Goal: Task Accomplishment & Management: Use online tool/utility

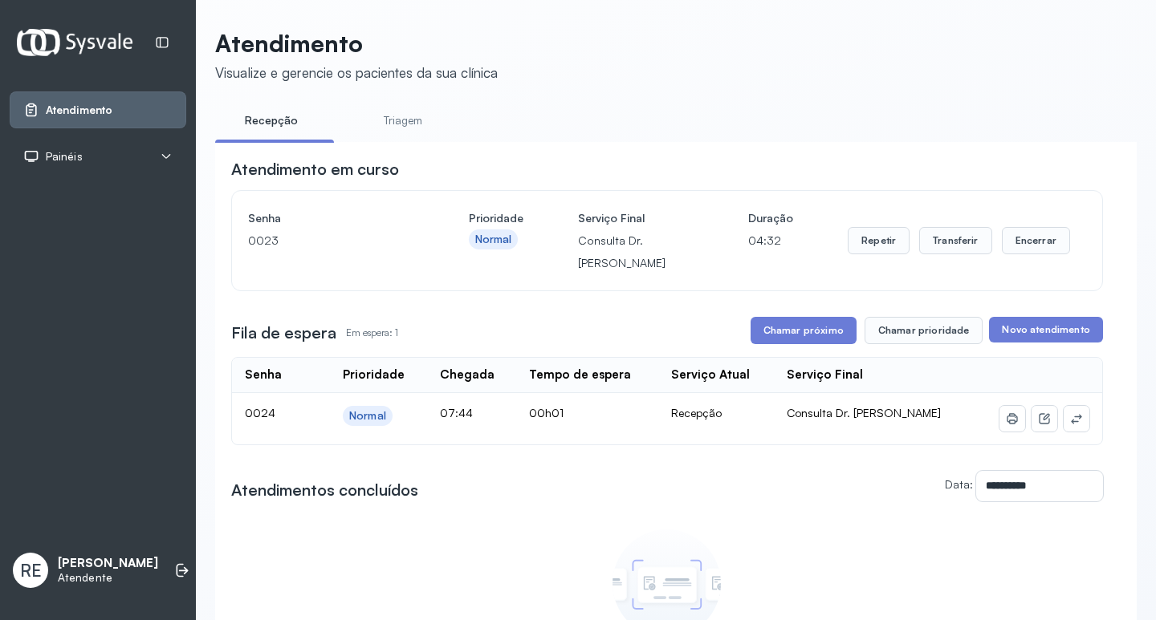
click at [136, 156] on div "Painéis" at bounding box center [97, 156] width 149 height 16
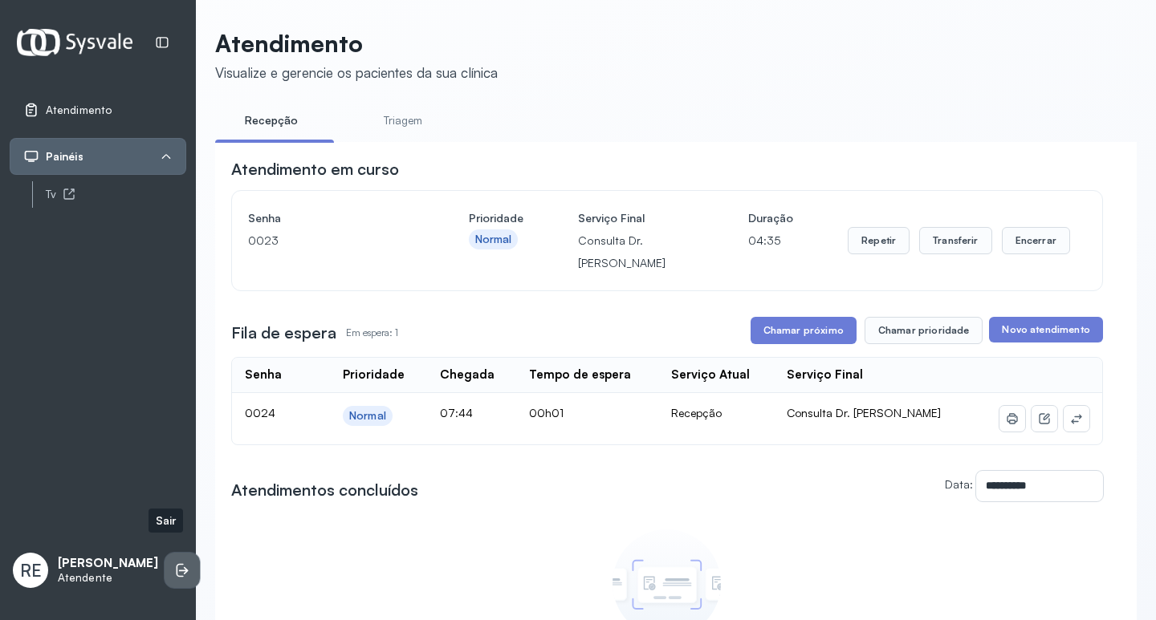
click at [174, 563] on icon at bounding box center [182, 571] width 16 height 16
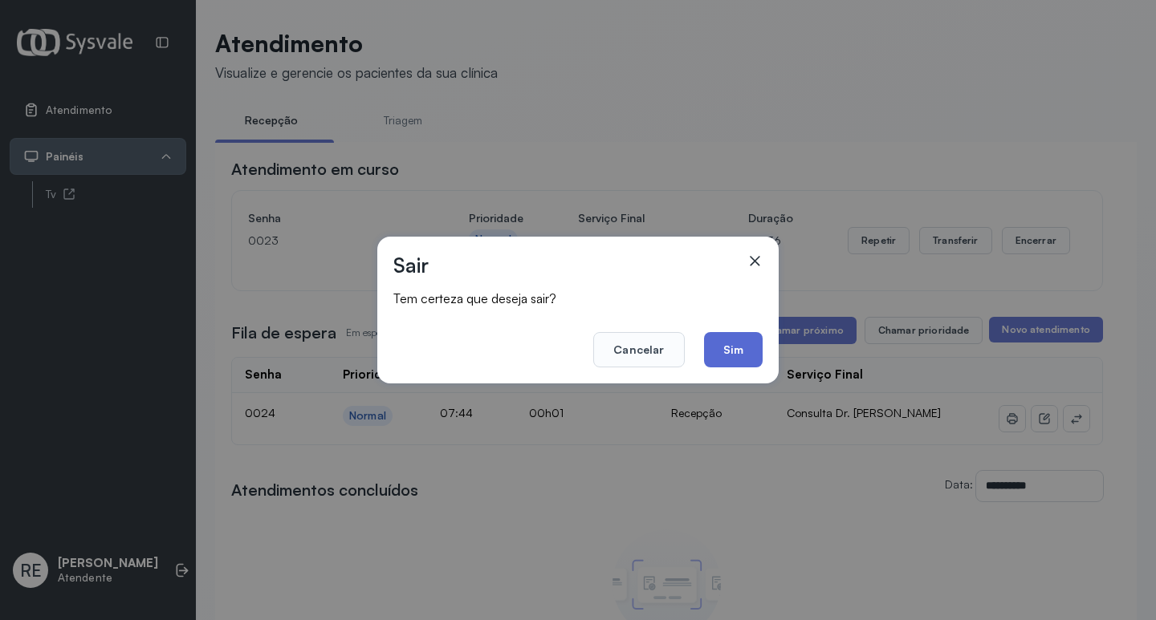
click at [730, 362] on button "Sim" at bounding box center [733, 349] width 59 height 35
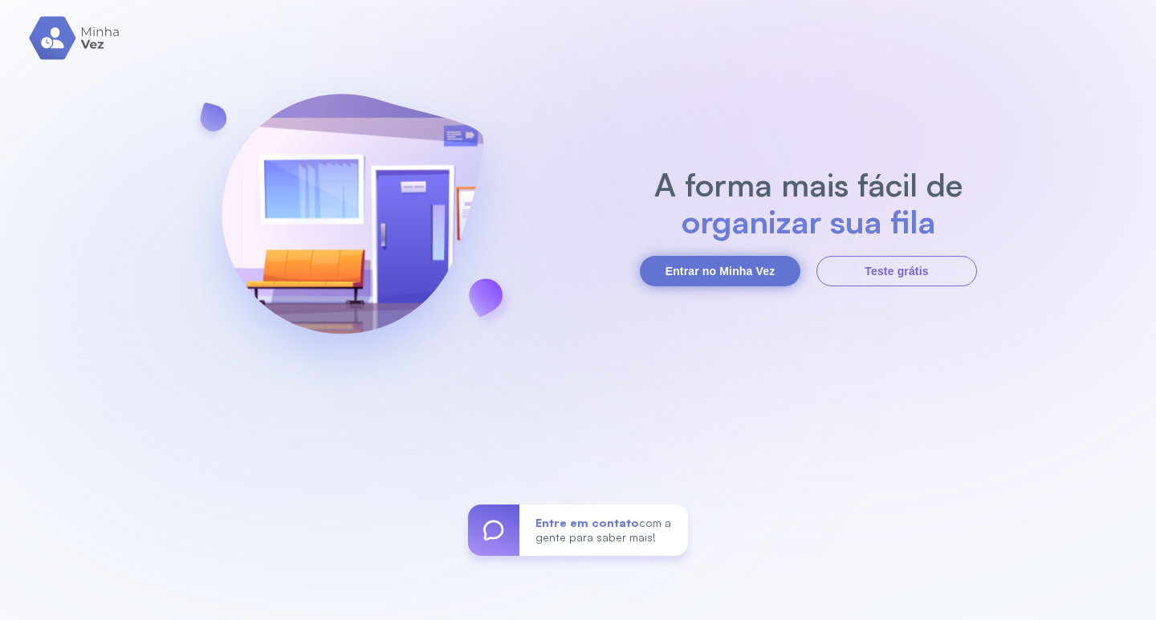
click at [664, 276] on button "Entrar no Minha Vez" at bounding box center [720, 271] width 160 height 30
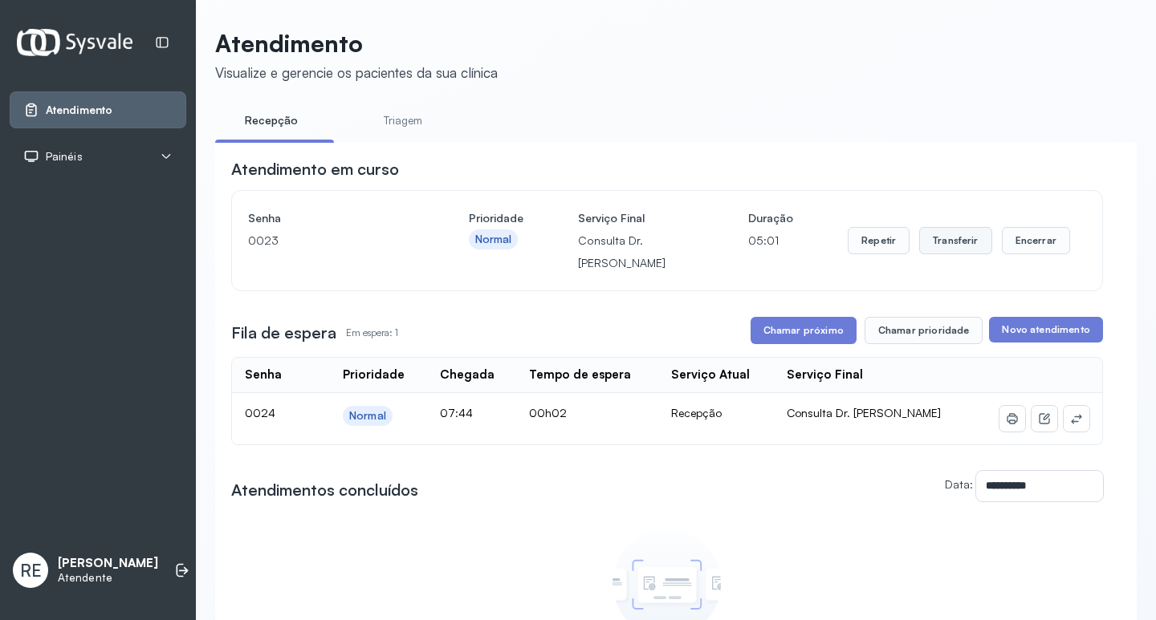
click at [945, 241] on button "Transferir" at bounding box center [955, 240] width 73 height 27
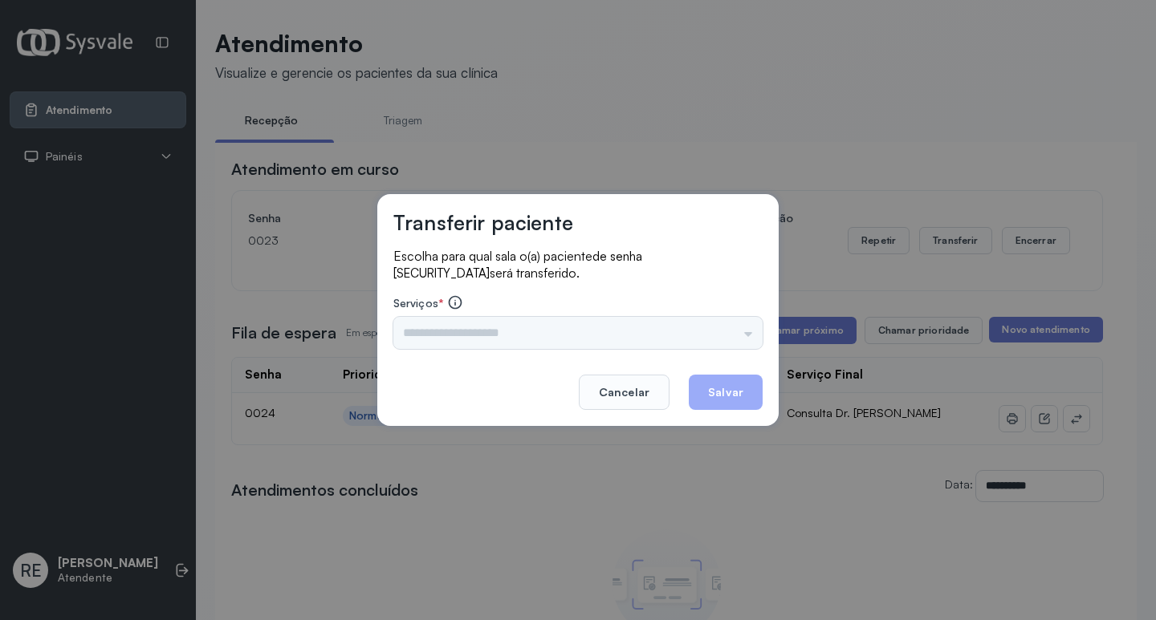
click at [603, 324] on input "text" at bounding box center [577, 333] width 369 height 32
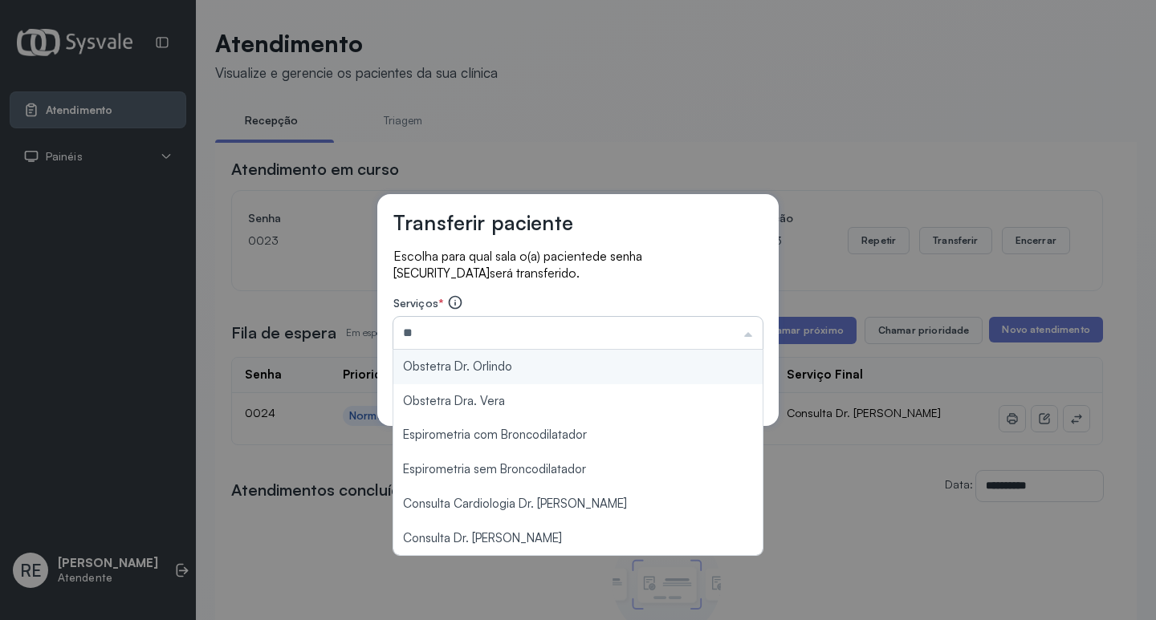
type input "***"
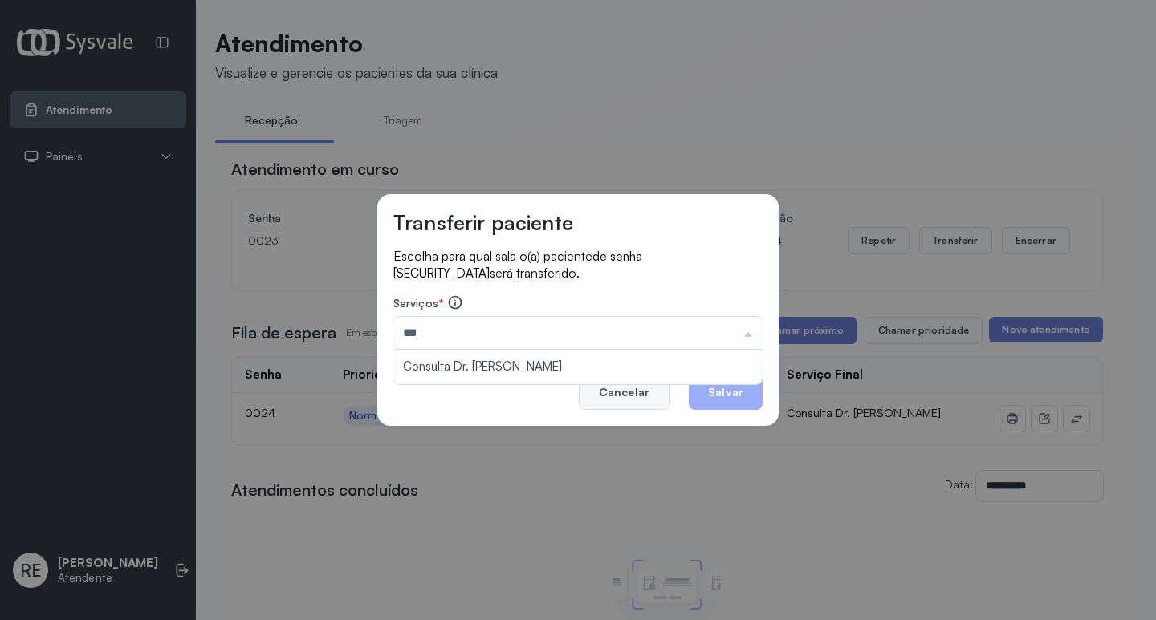
click at [624, 394] on button "Cancelar" at bounding box center [624, 392] width 91 height 35
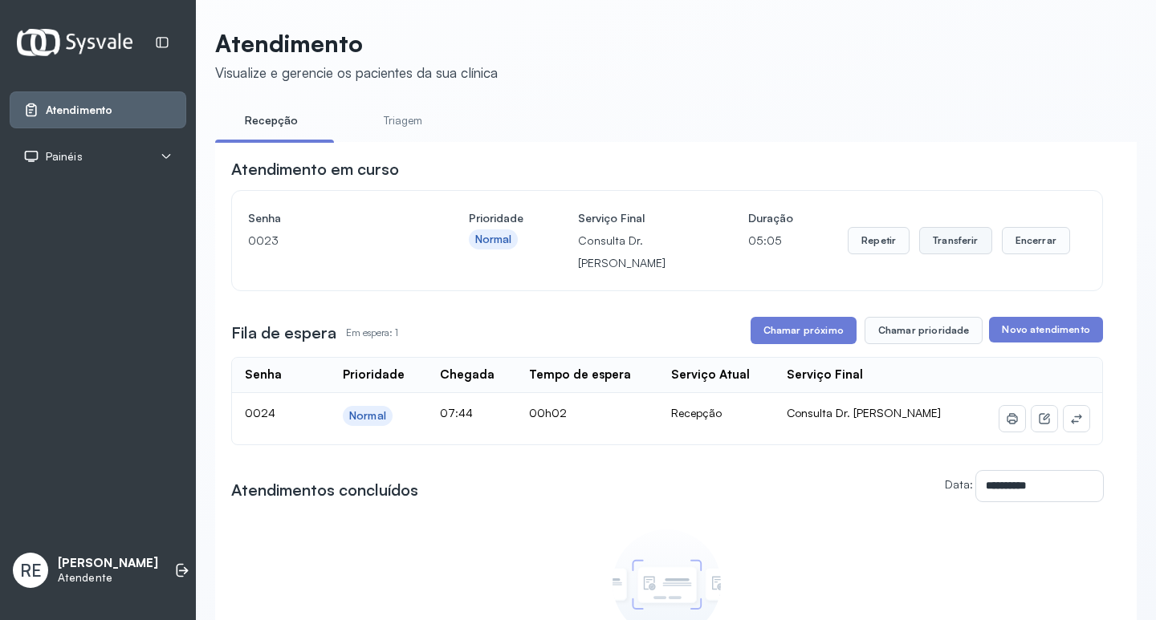
click at [950, 241] on button "Transferir" at bounding box center [955, 240] width 73 height 27
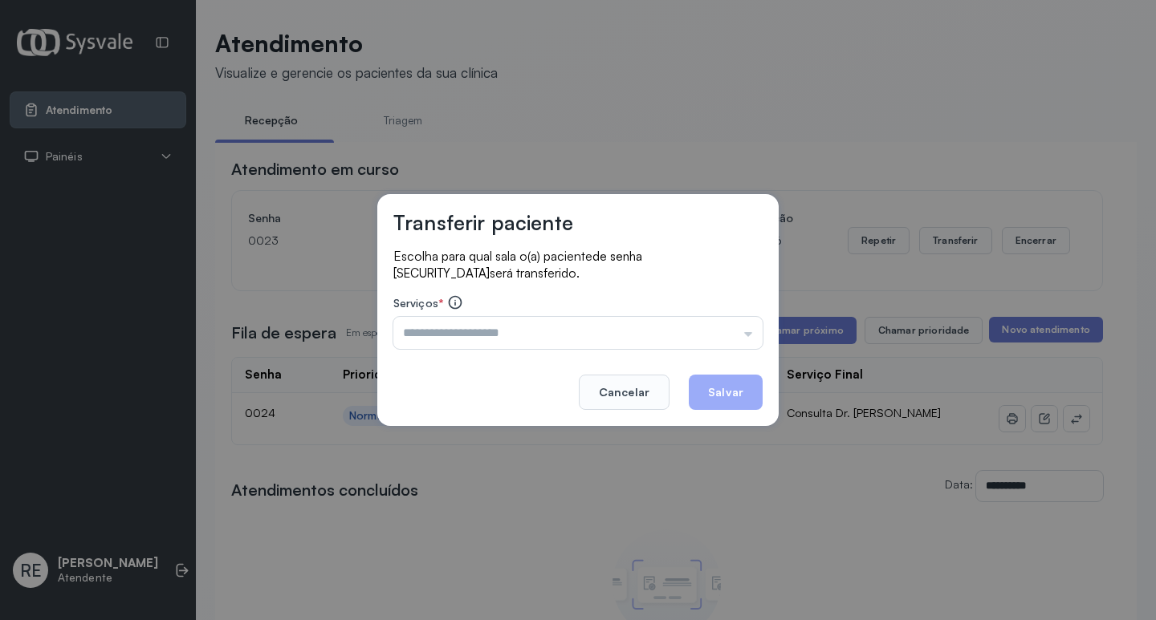
click at [550, 352] on footer "Cancelar Salvar" at bounding box center [577, 381] width 369 height 58
click at [511, 342] on input "text" at bounding box center [577, 333] width 369 height 32
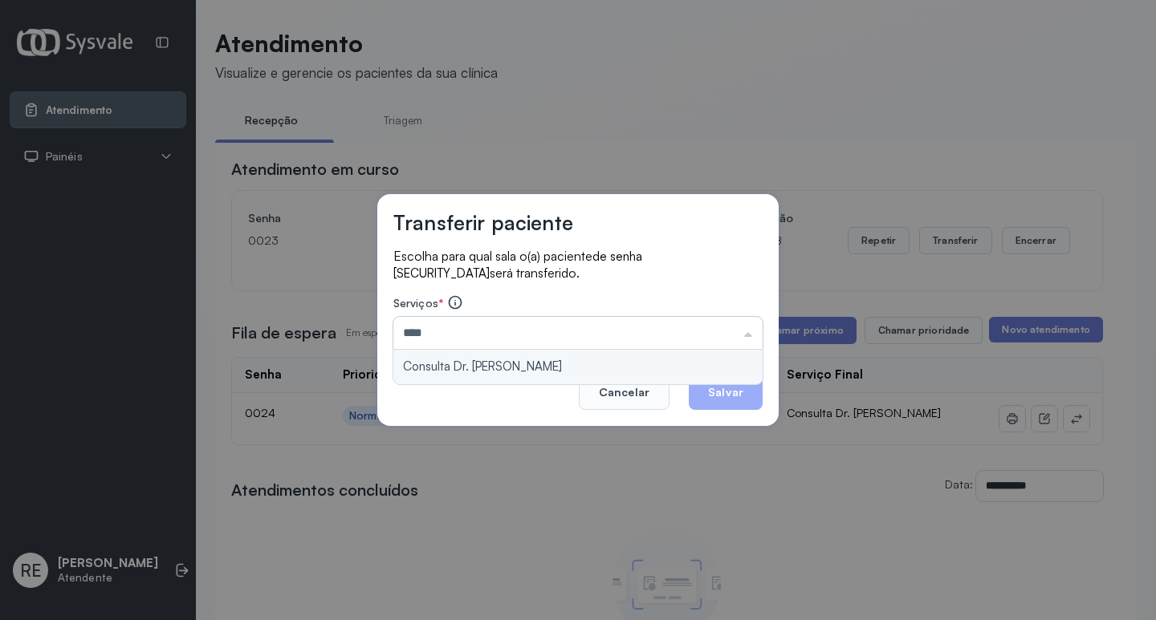
type input "**********"
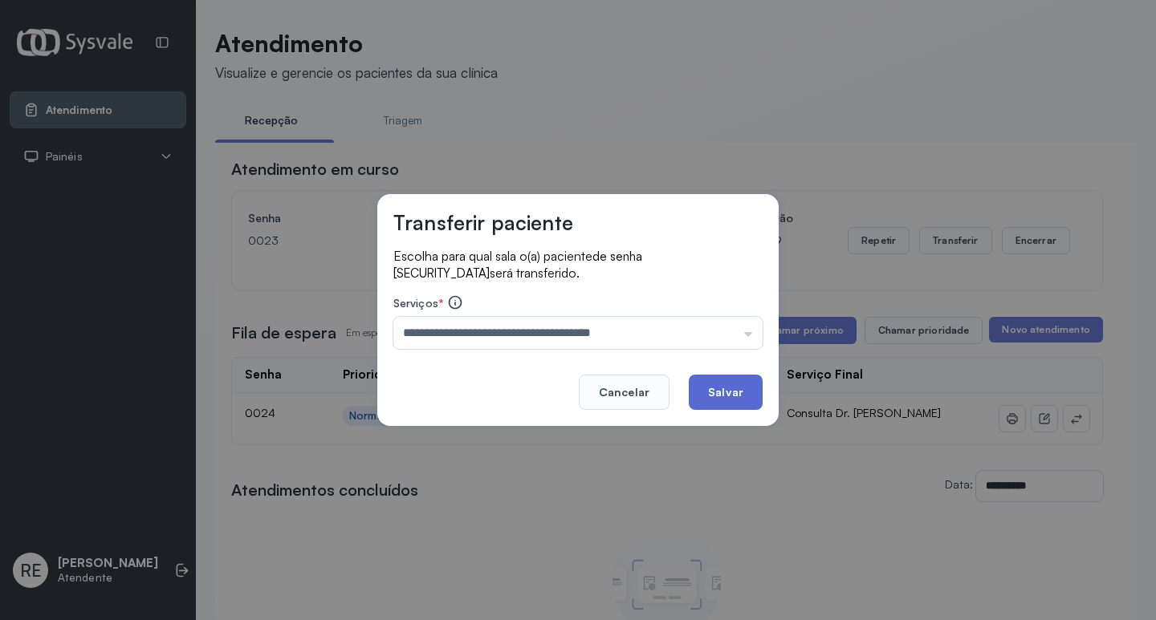
click at [706, 387] on button "Salvar" at bounding box center [726, 392] width 74 height 35
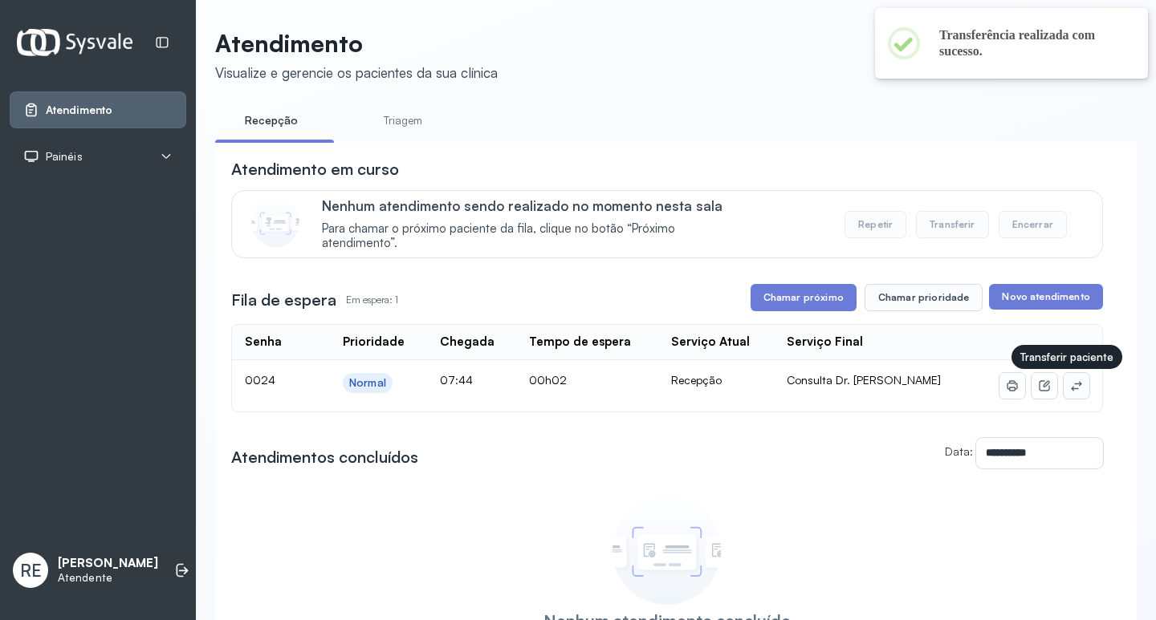
click at [1071, 388] on icon at bounding box center [1076, 386] width 10 height 10
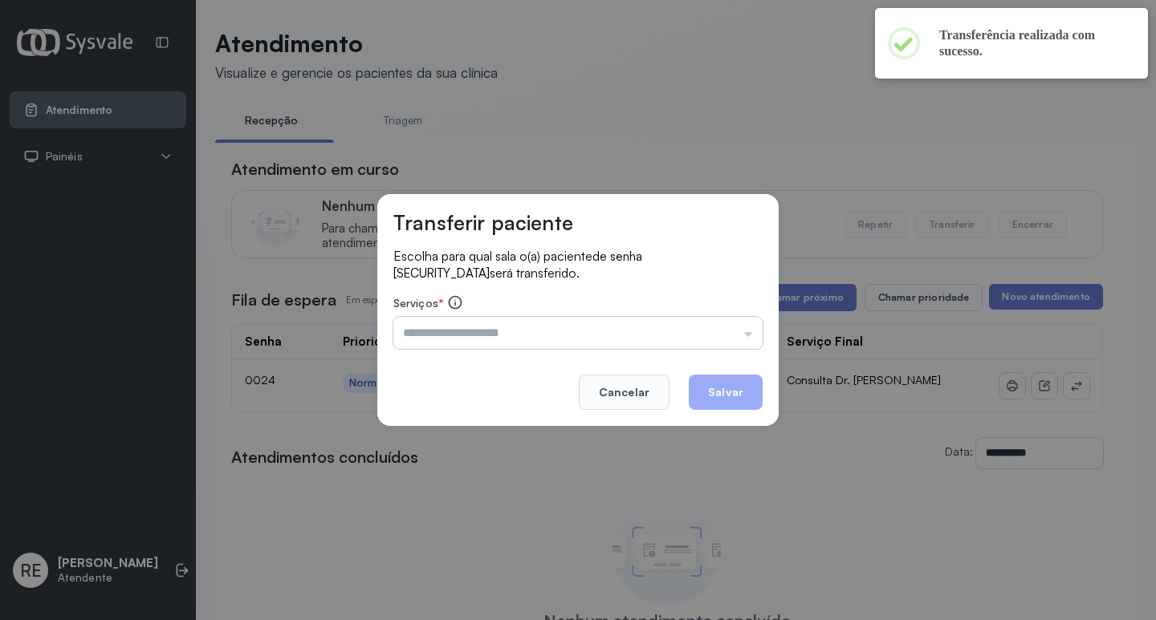
drag, startPoint x: 583, startPoint y: 295, endPoint x: 524, endPoint y: 331, distance: 69.5
click at [550, 320] on div "Serviços * Triagem Ortopedista Dr. Mauricio Ortopedista Dr. Ramon Ginecologista…" at bounding box center [577, 322] width 369 height 55
click at [523, 331] on input "text" at bounding box center [577, 333] width 369 height 32
type input "**********"
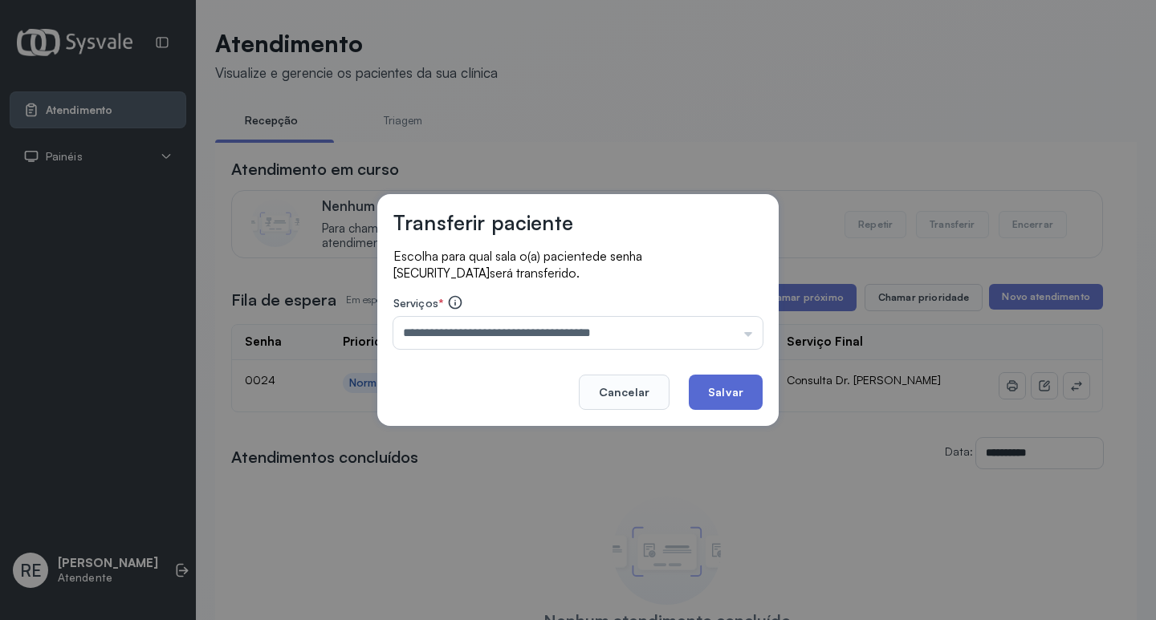
click at [735, 390] on button "Salvar" at bounding box center [726, 392] width 74 height 35
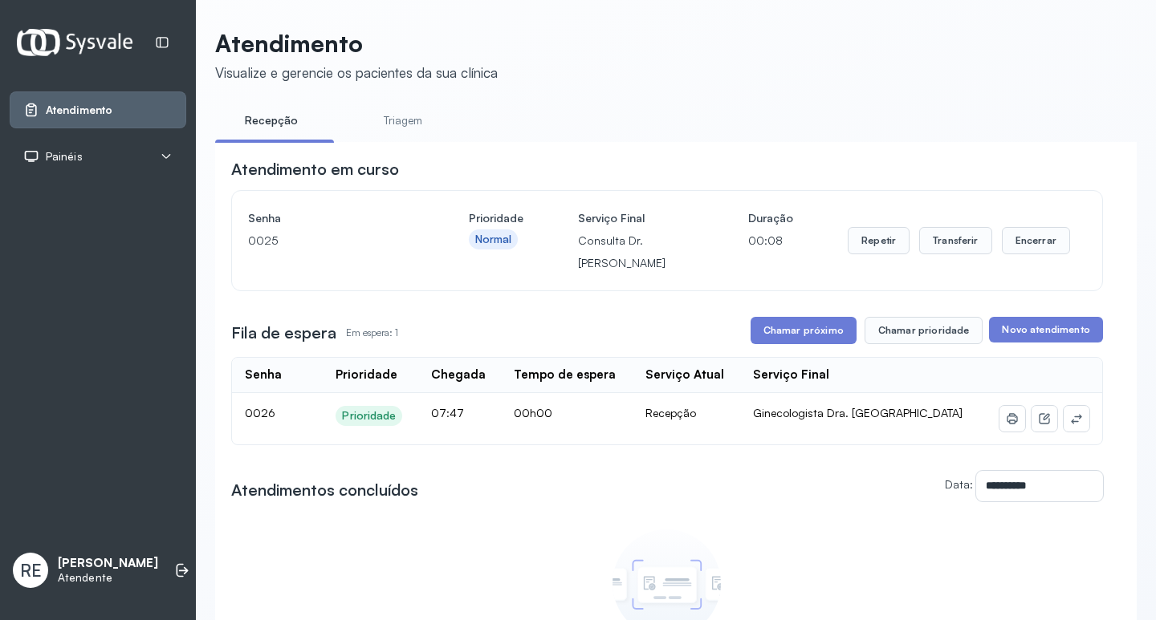
click at [109, 156] on div "Painéis" at bounding box center [97, 156] width 149 height 16
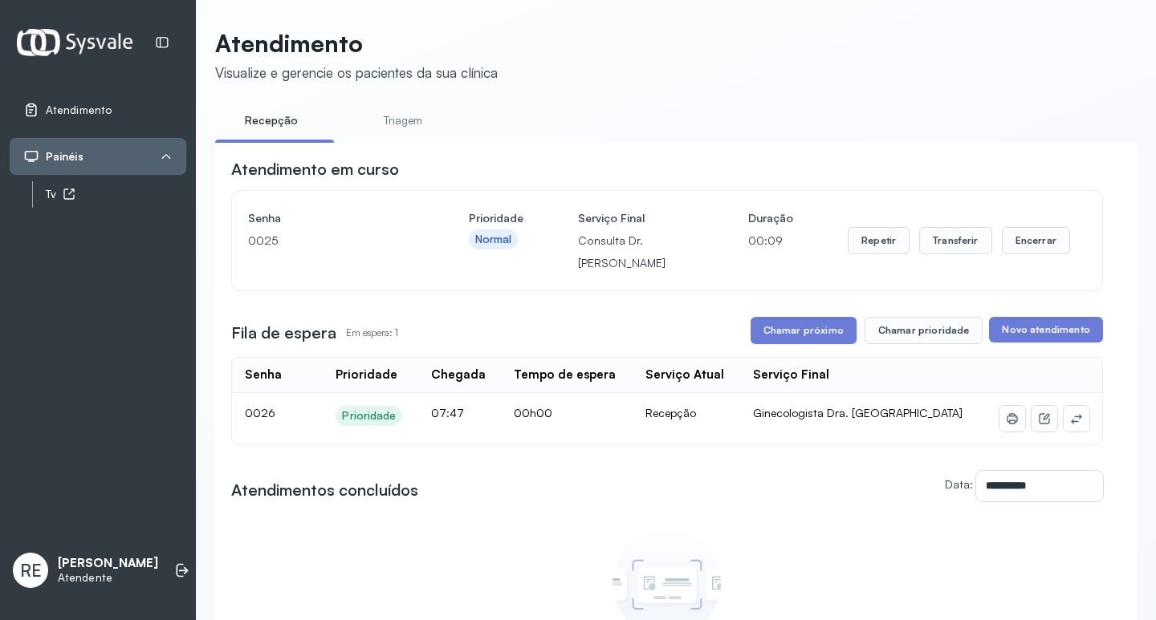
click at [51, 196] on div "Tv" at bounding box center [116, 195] width 140 height 14
